Goal: Contribute content: Add original content to the website for others to see

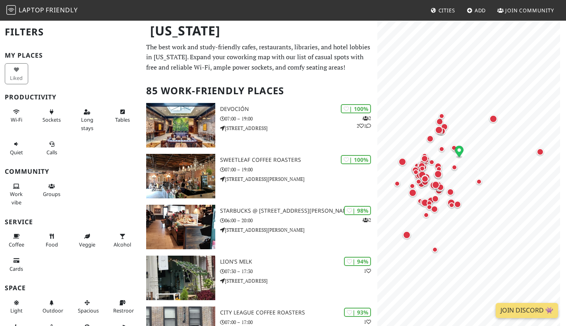
click at [470, 12] on icon at bounding box center [469, 10] width 6 height 5
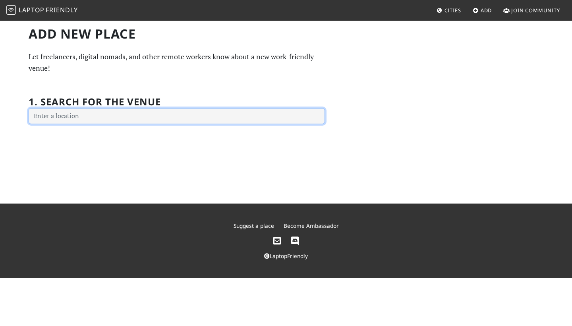
click at [147, 116] on input "text" at bounding box center [177, 116] width 296 height 16
type input "1535 Broadway, New York, NY 10036, USA"
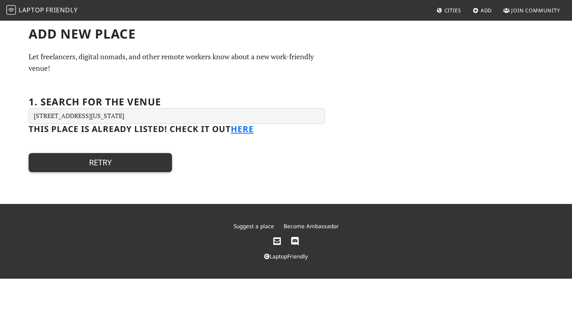
click at [129, 164] on button "Retry" at bounding box center [100, 162] width 143 height 19
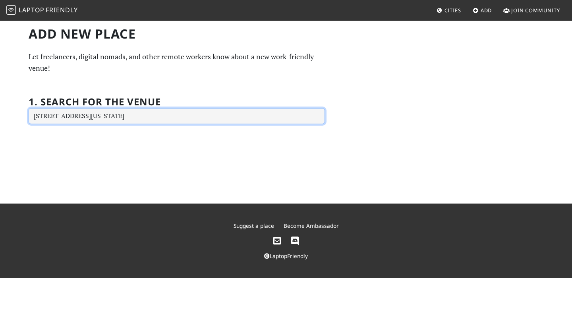
click at [98, 115] on input "1535 Broadway, New York, NY 10036, USA" at bounding box center [177, 116] width 296 height 16
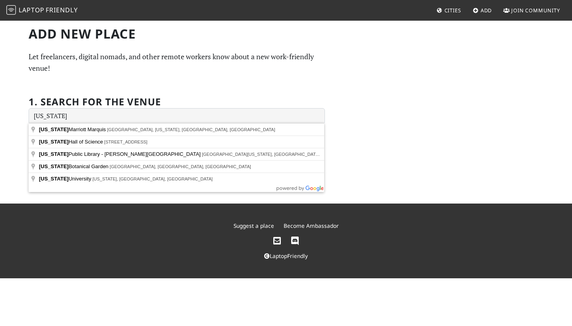
type input "New York University, New York, NY, USA"
drag, startPoint x: 98, startPoint y: 115, endPoint x: 106, endPoint y: 182, distance: 67.6
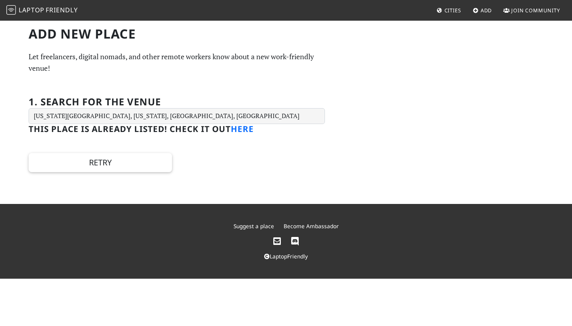
click at [245, 126] on link "here" at bounding box center [242, 128] width 23 height 11
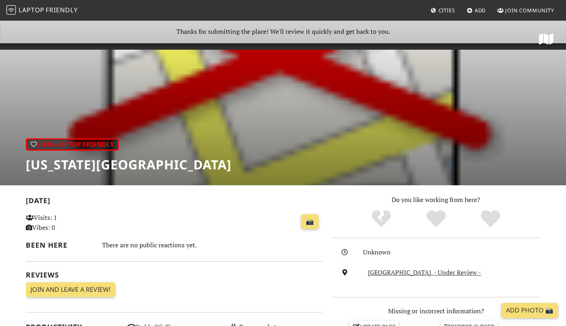
click at [443, 12] on span "Cities" at bounding box center [446, 10] width 17 height 7
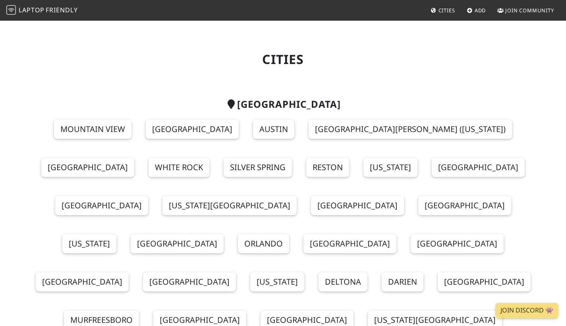
click at [475, 12] on span "Add" at bounding box center [480, 10] width 12 height 7
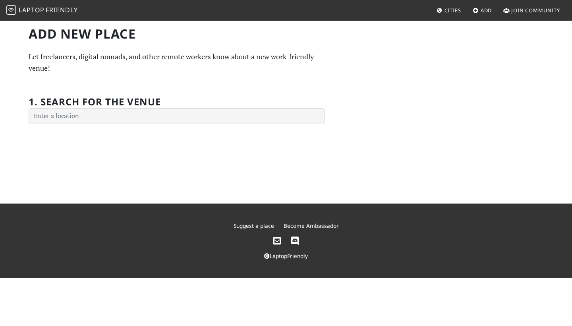
click at [24, 12] on span "Laptop" at bounding box center [32, 10] width 26 height 9
